Goal: Transaction & Acquisition: Purchase product/service

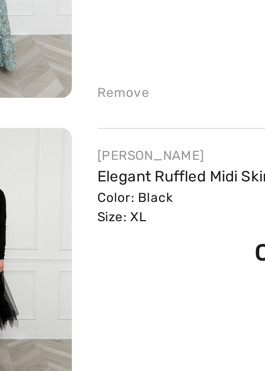
scroll to position [1524, 0]
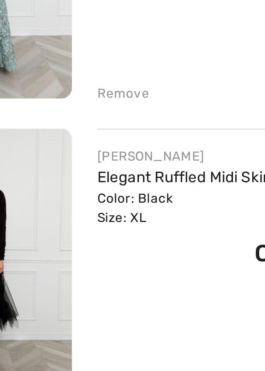
click at [92, 228] on link "Elegant Ruffled Midi Skirt Style 259743" at bounding box center [127, 229] width 99 height 7
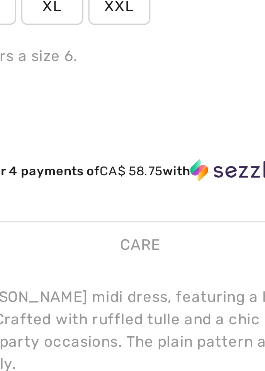
scroll to position [362, 0]
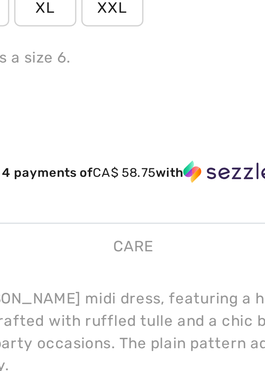
click at [129, 232] on div "Care" at bounding box center [131, 233] width 16 height 14
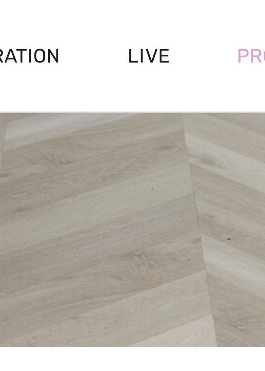
scroll to position [297, 0]
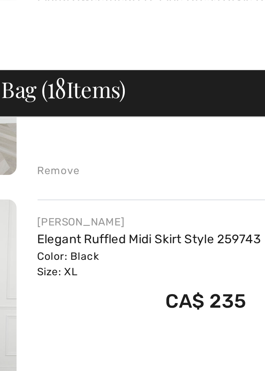
scroll to position [1636, 0]
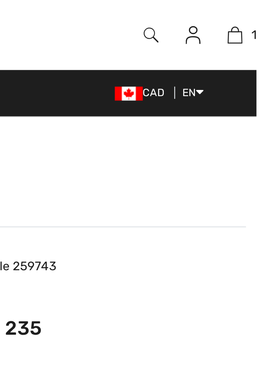
click at [220, 15] on img at bounding box center [218, 15] width 7 height 9
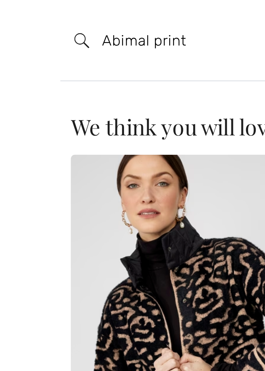
type input "Abimal print"
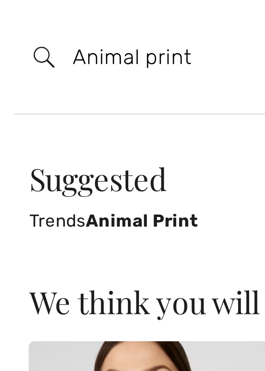
type input "Animal print"
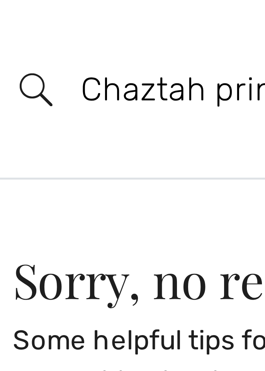
click at [60, 18] on input "Chaztah print" at bounding box center [111, 17] width 144 height 23
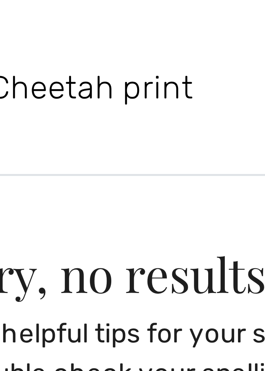
click at [71, 19] on input "Cheetah print" at bounding box center [111, 17] width 144 height 23
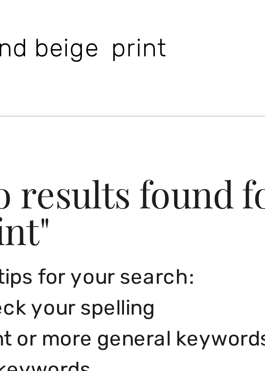
click at [114, 19] on input "Black and beige print" at bounding box center [111, 17] width 144 height 23
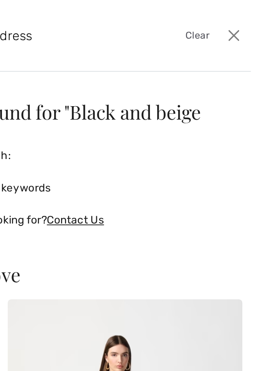
click at [154, 19] on input "Black and beige print dress" at bounding box center [111, 17] width 144 height 23
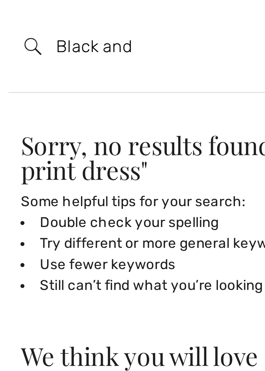
type input "Black"
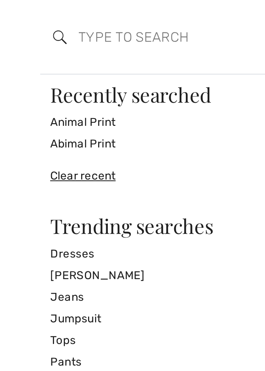
scroll to position [11, 0]
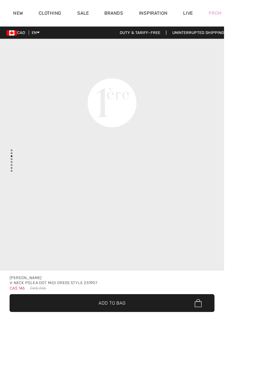
checkbox input "true"
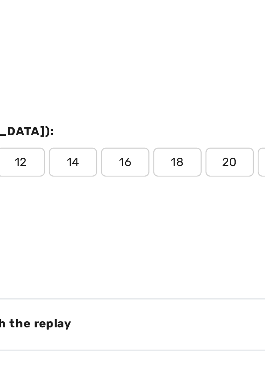
scroll to position [355, 0]
click at [167, 165] on span "16" at bounding box center [166, 163] width 19 height 12
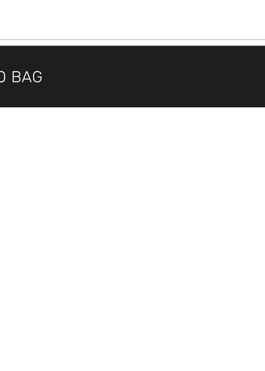
scroll to position [275, 0]
click at [148, 363] on span "Add to Bag" at bounding box center [133, 359] width 32 height 8
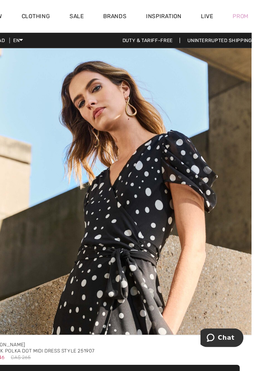
scroll to position [0, 0]
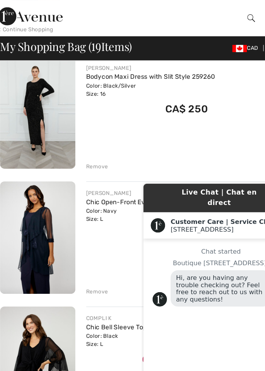
click at [10, 278] on img at bounding box center [37, 309] width 64 height 96
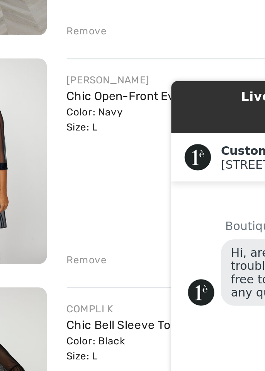
scroll to position [1270, 0]
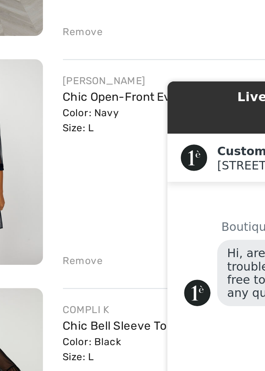
click at [83, 238] on div "Remove" at bounding box center [87, 239] width 19 height 7
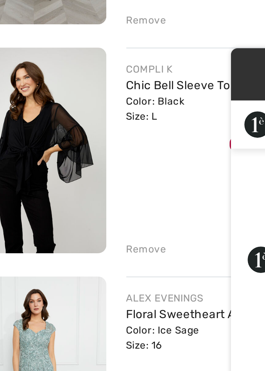
scroll to position [1260, 0]
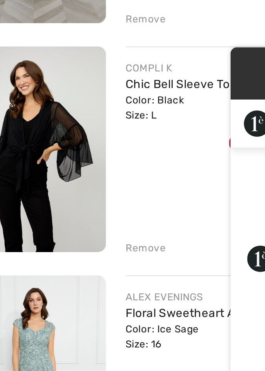
click at [83, 250] on div "Remove" at bounding box center [87, 250] width 19 height 7
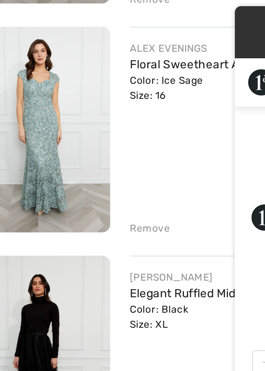
scroll to position [1250, 0]
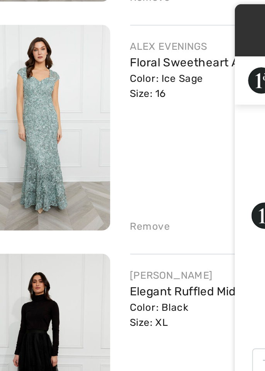
click at [87, 262] on div "Remove" at bounding box center [87, 260] width 19 height 7
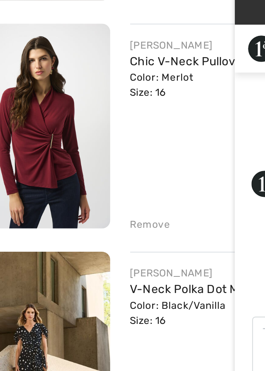
scroll to position [1449, 0]
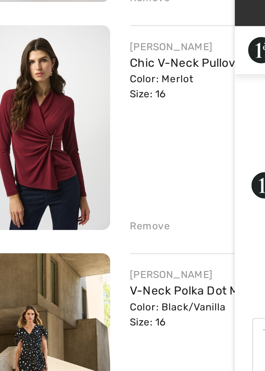
click at [83, 274] on div "Remove" at bounding box center [87, 273] width 19 height 7
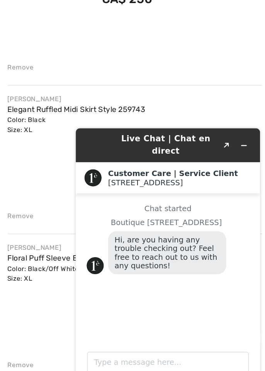
scroll to position [1290, 0]
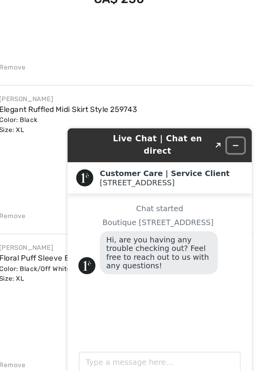
click at [186, 135] on icon "Minimize widget" at bounding box center [185, 137] width 5 height 5
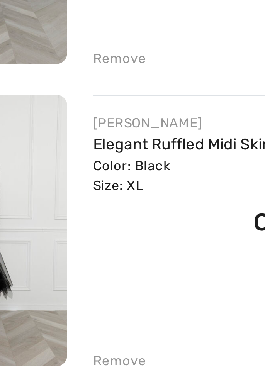
scroll to position [1177, 0]
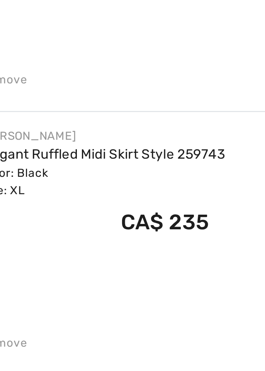
click at [98, 255] on link "Elegant Ruffled Midi Skirt Style 259743" at bounding box center [127, 256] width 99 height 7
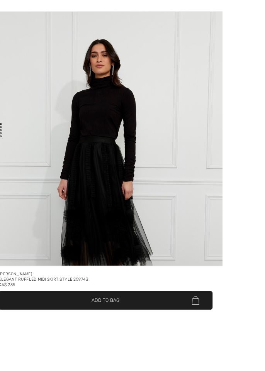
scroll to position [112, 0]
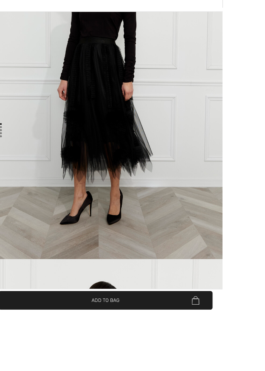
checkbox input "true"
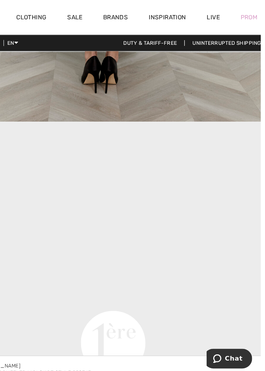
scroll to position [733, 0]
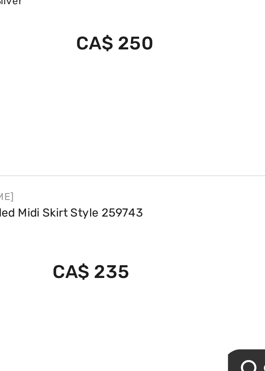
scroll to position [1149, 0]
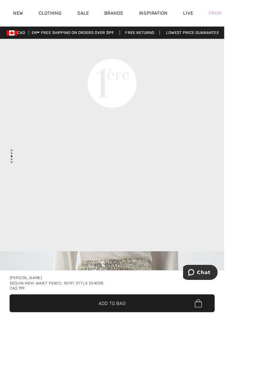
scroll to position [953, 0]
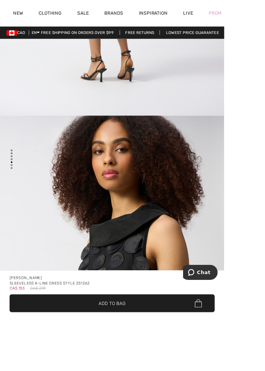
scroll to position [1503, 0]
